Goal: Information Seeking & Learning: Learn about a topic

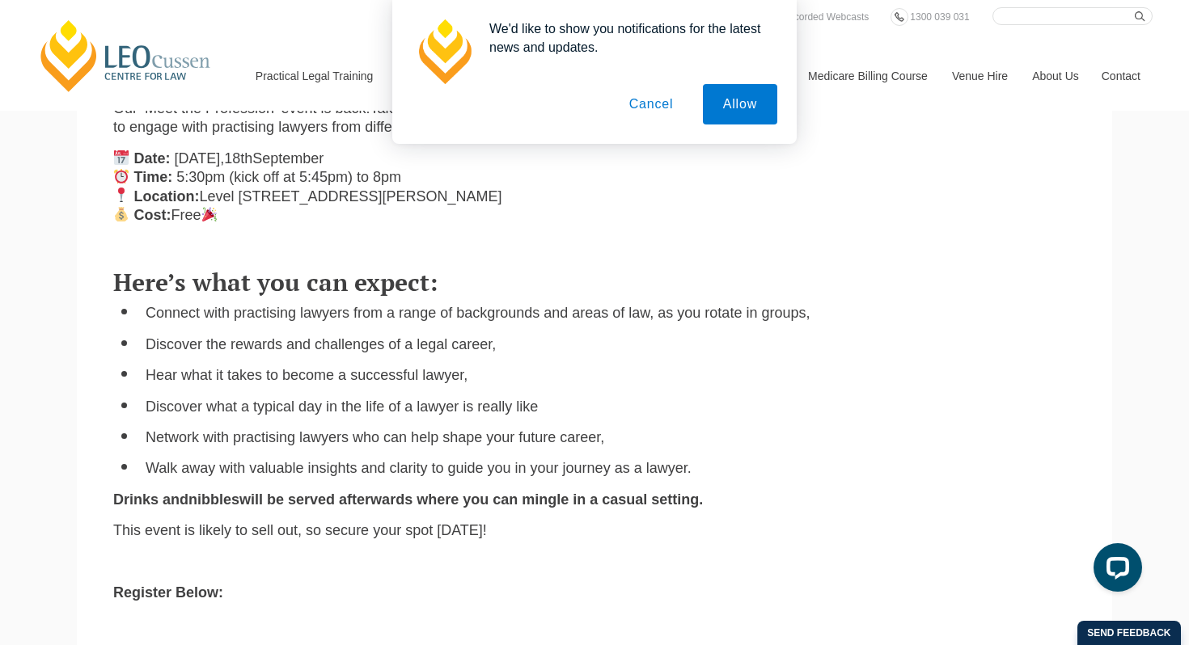
click at [666, 115] on button "Cancel" at bounding box center [651, 104] width 85 height 40
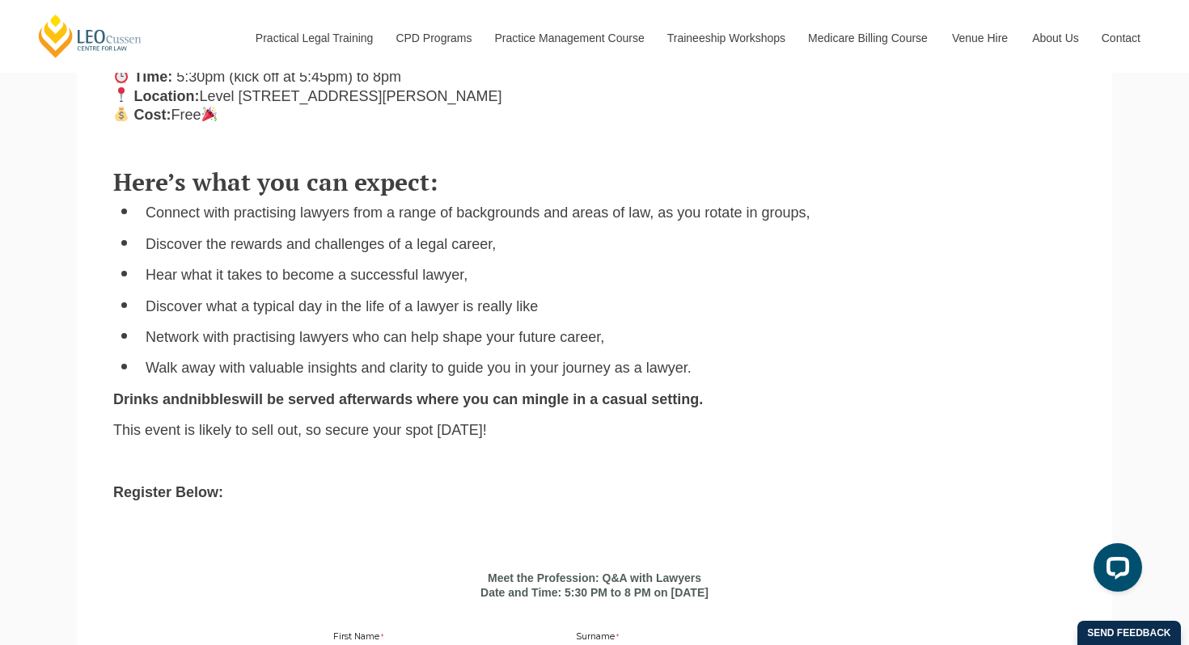
scroll to position [604, 0]
